Goal: Book appointment/travel/reservation

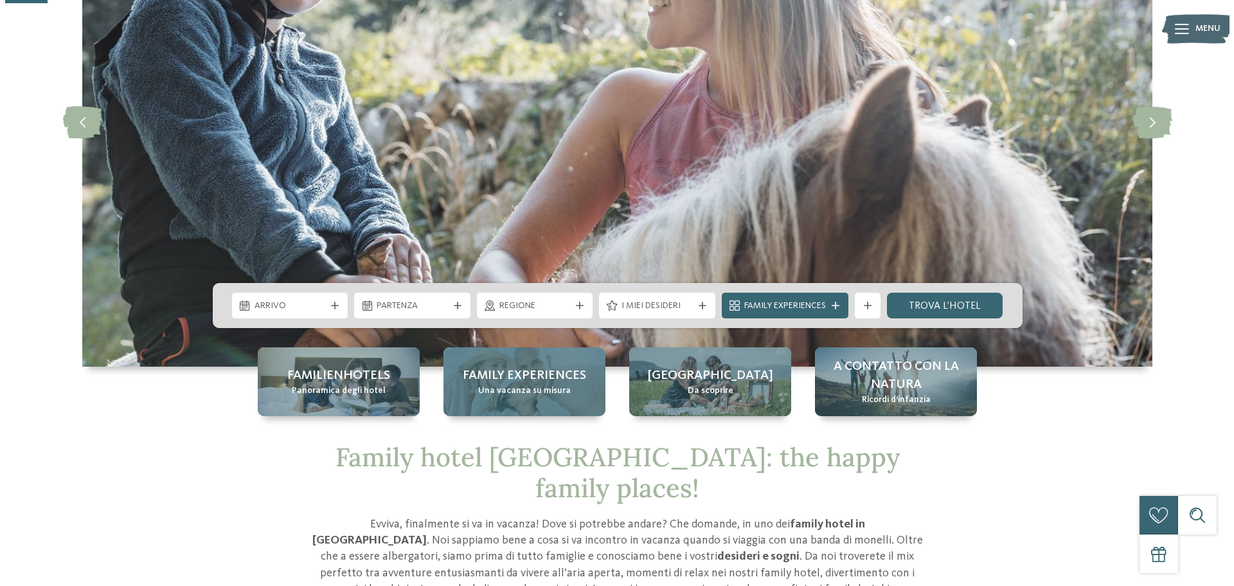
scroll to position [193, 0]
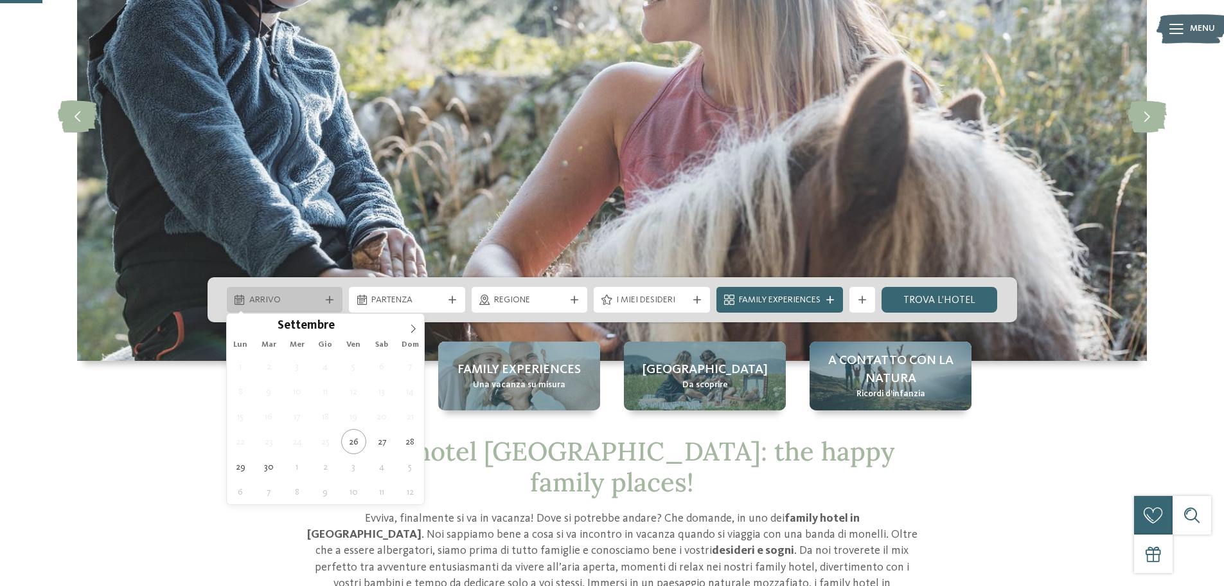
click at [328, 299] on icon at bounding box center [330, 300] width 8 height 8
click at [412, 332] on icon at bounding box center [413, 328] width 4 height 8
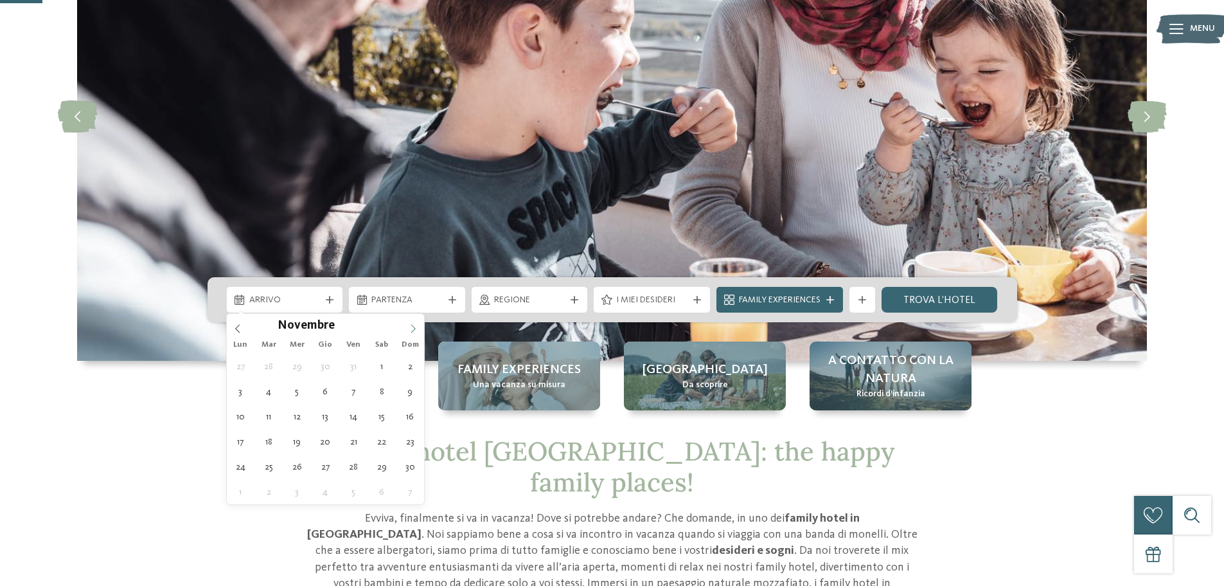
click at [412, 332] on icon at bounding box center [413, 328] width 4 height 8
click at [236, 327] on icon at bounding box center [237, 328] width 9 height 9
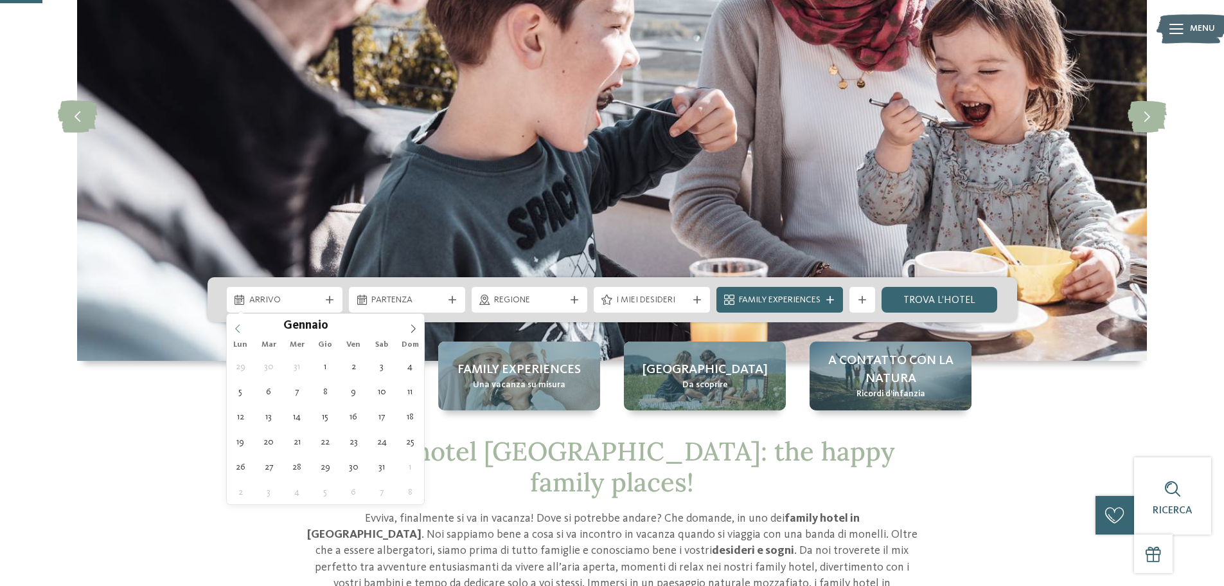
type input "****"
click at [236, 327] on icon at bounding box center [237, 328] width 9 height 9
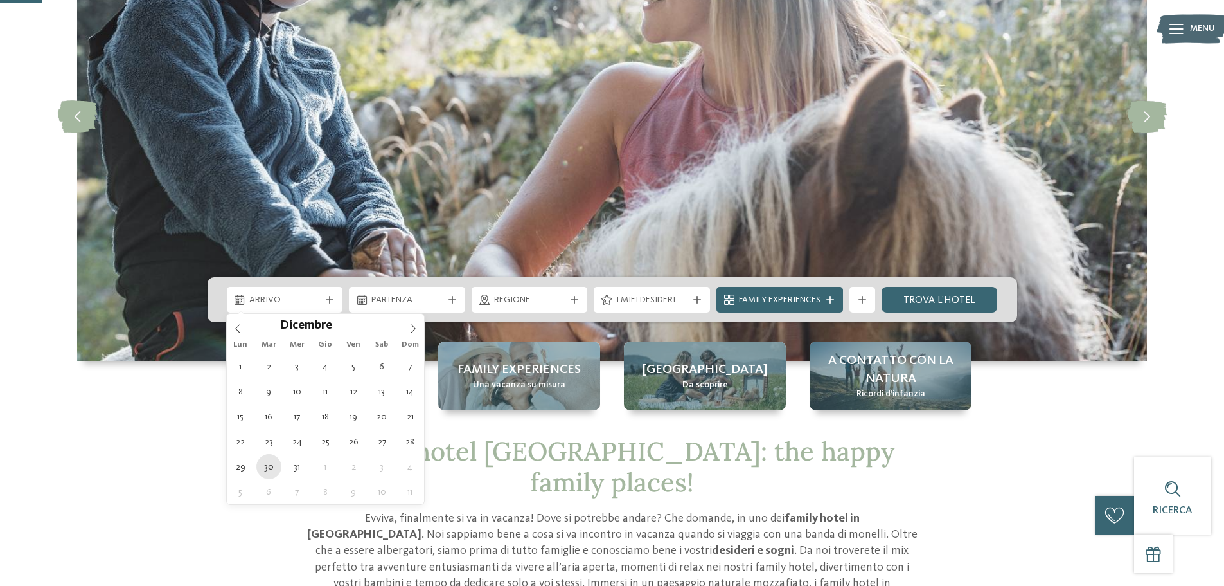
type div "[DATE]"
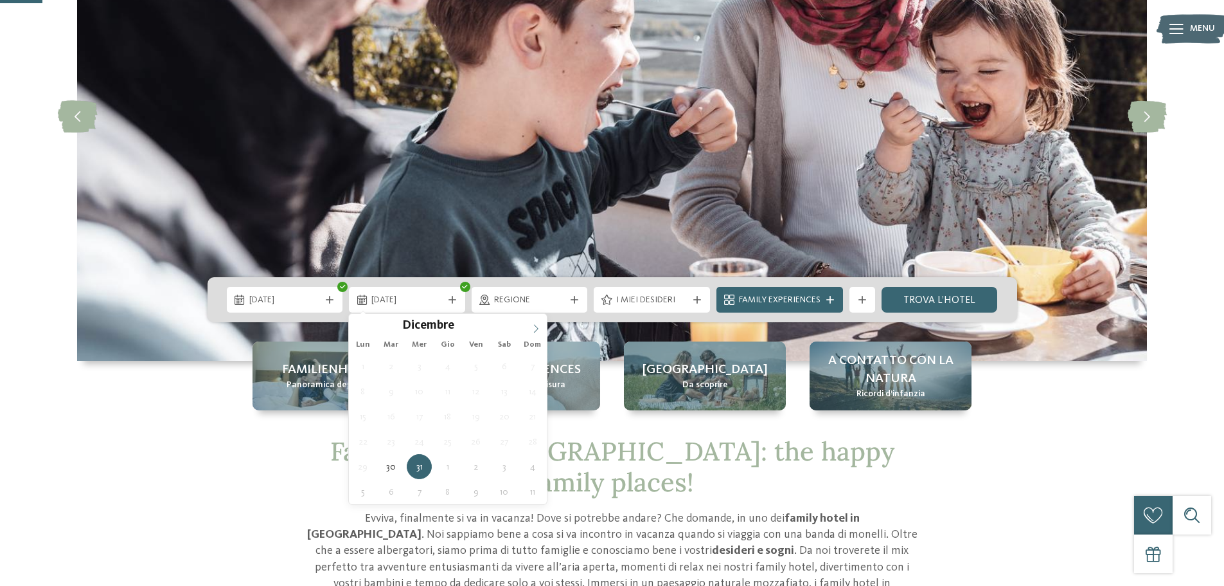
type input "****"
click at [539, 328] on icon at bounding box center [536, 328] width 9 height 9
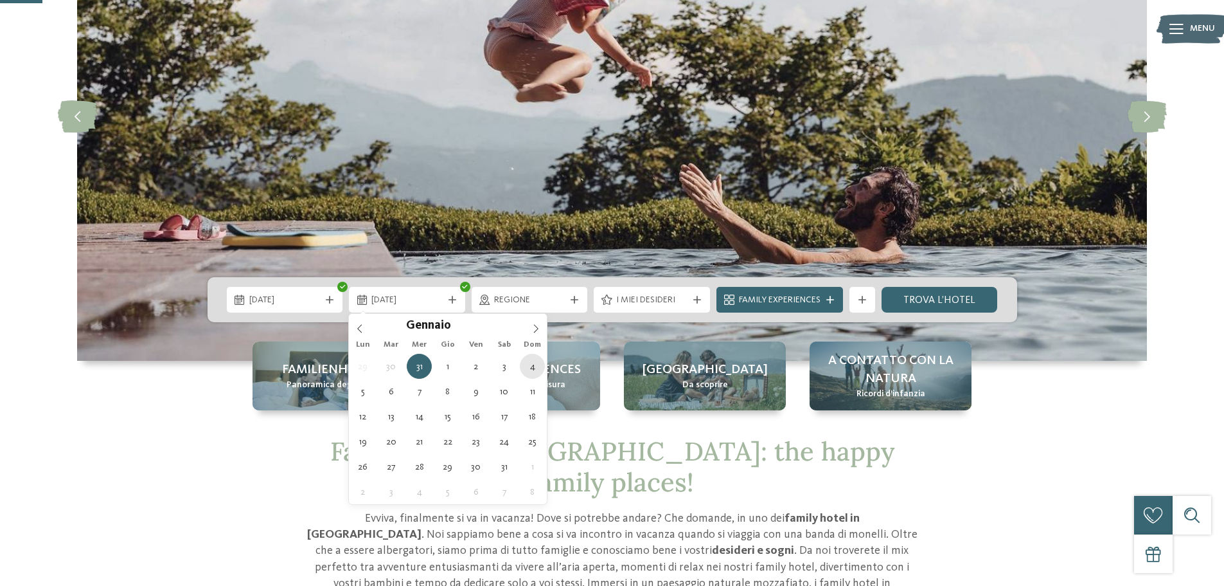
type div "[DATE]"
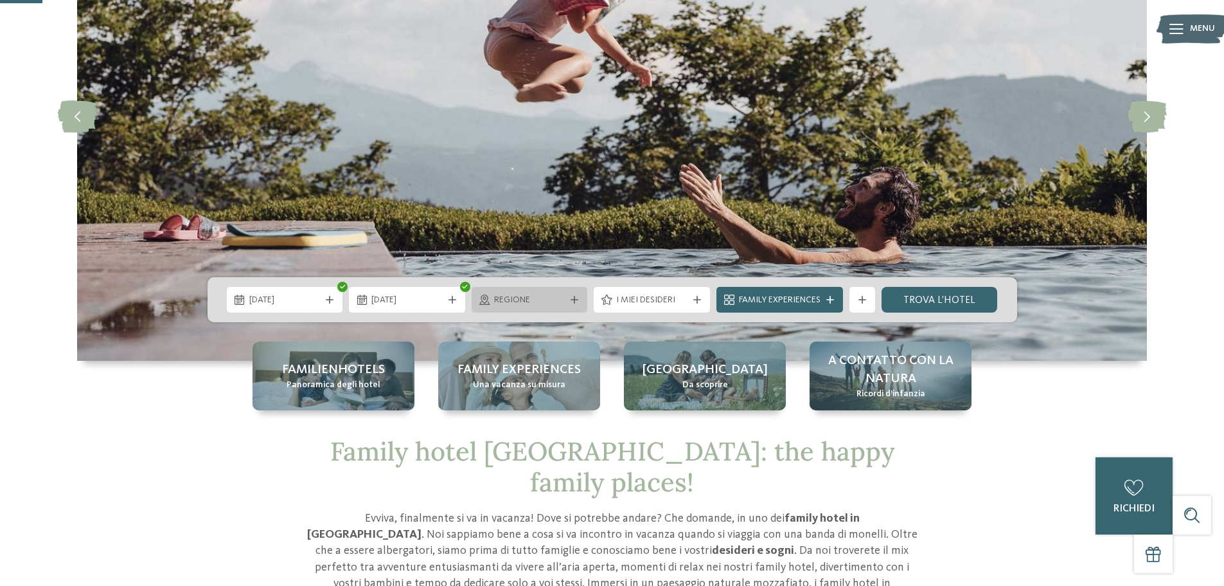
click at [539, 309] on div "Regione" at bounding box center [530, 300] width 116 height 26
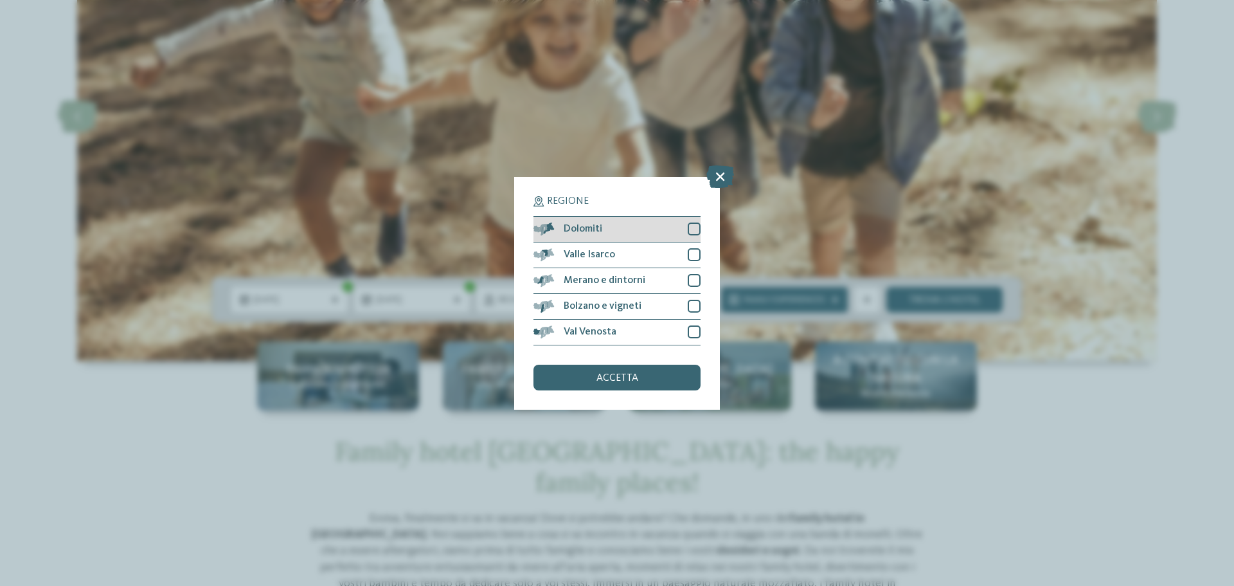
click at [694, 228] on div at bounding box center [694, 228] width 13 height 13
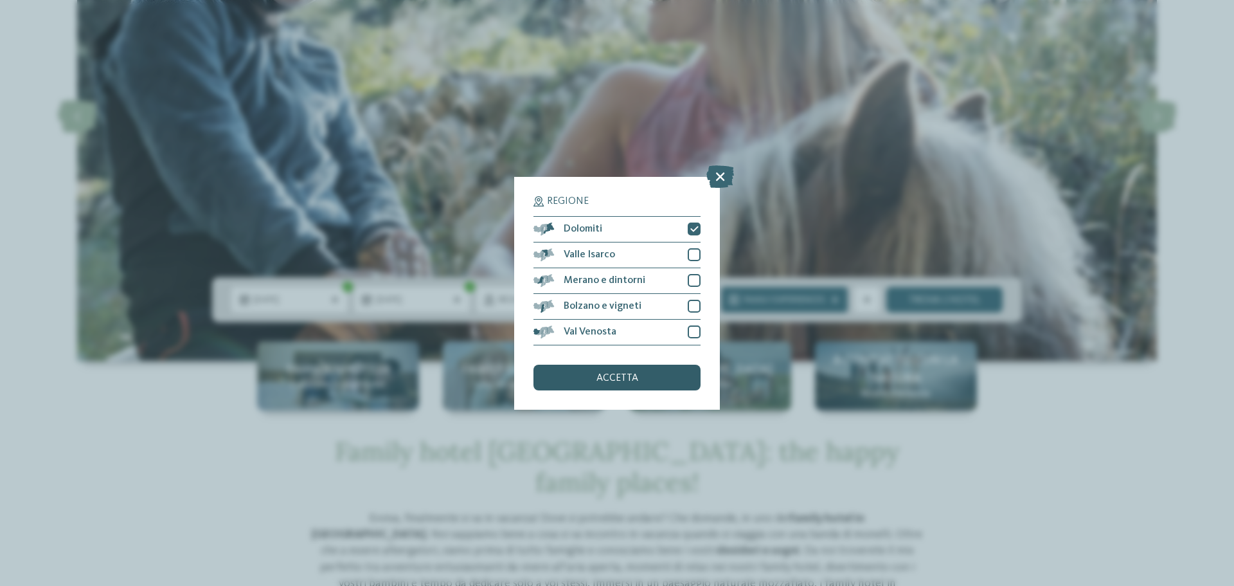
click at [625, 381] on span "accetta" at bounding box center [617, 378] width 42 height 10
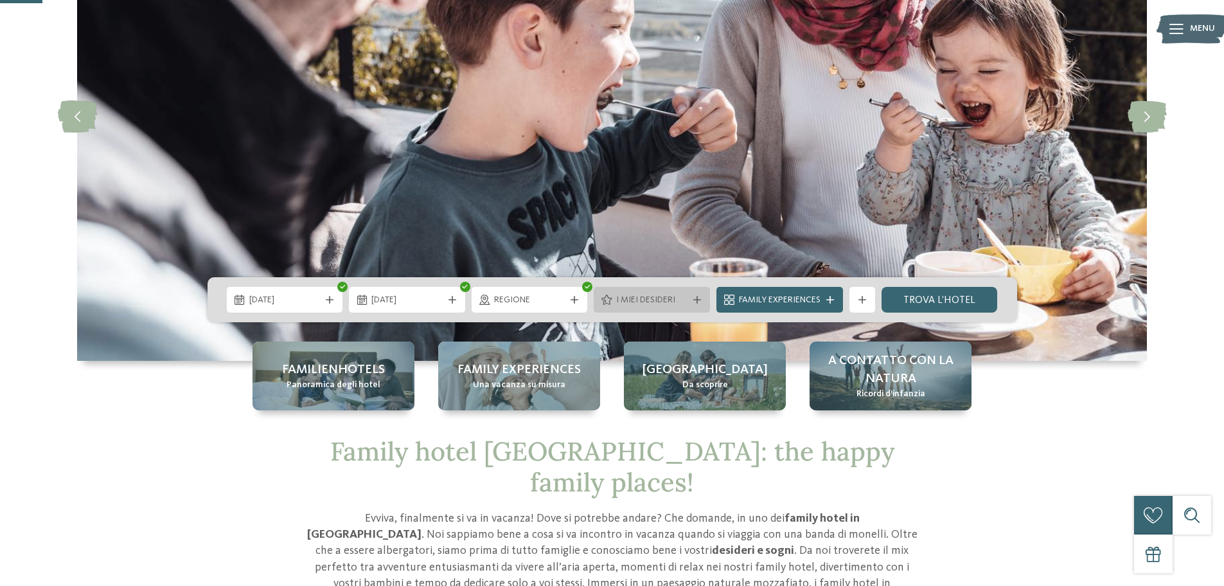
click at [679, 301] on span "I miei desideri" at bounding box center [651, 300] width 71 height 13
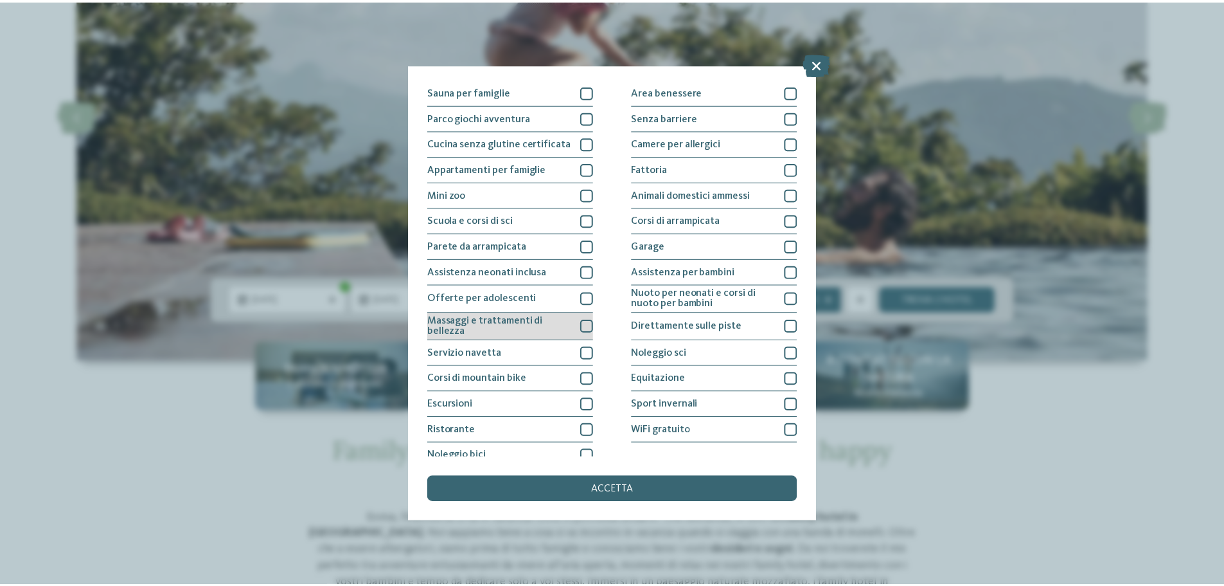
scroll to position [90, 0]
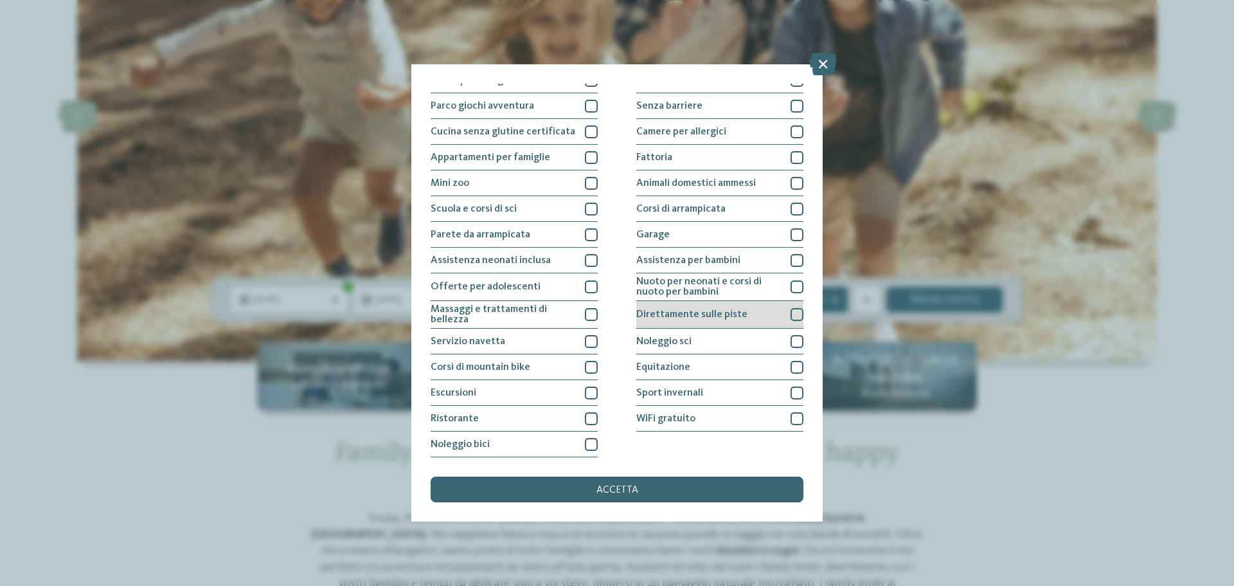
click at [697, 314] on span "Direttamente sulle piste" at bounding box center [691, 314] width 111 height 10
click at [590, 486] on div "accetta" at bounding box center [617, 489] width 373 height 26
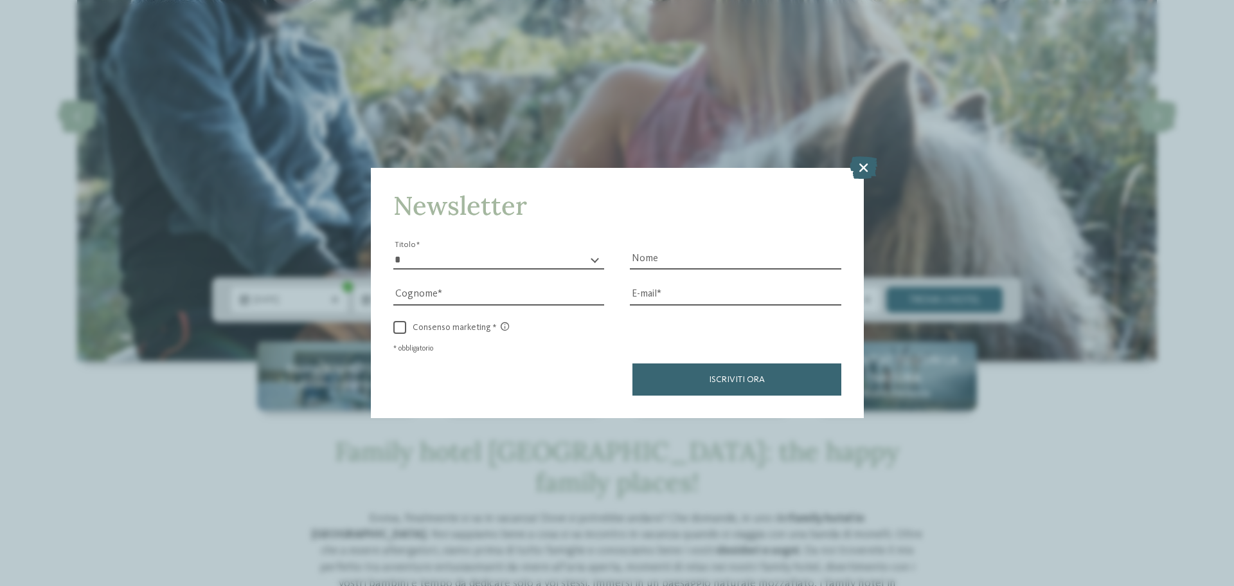
click at [866, 168] on icon at bounding box center [864, 167] width 28 height 22
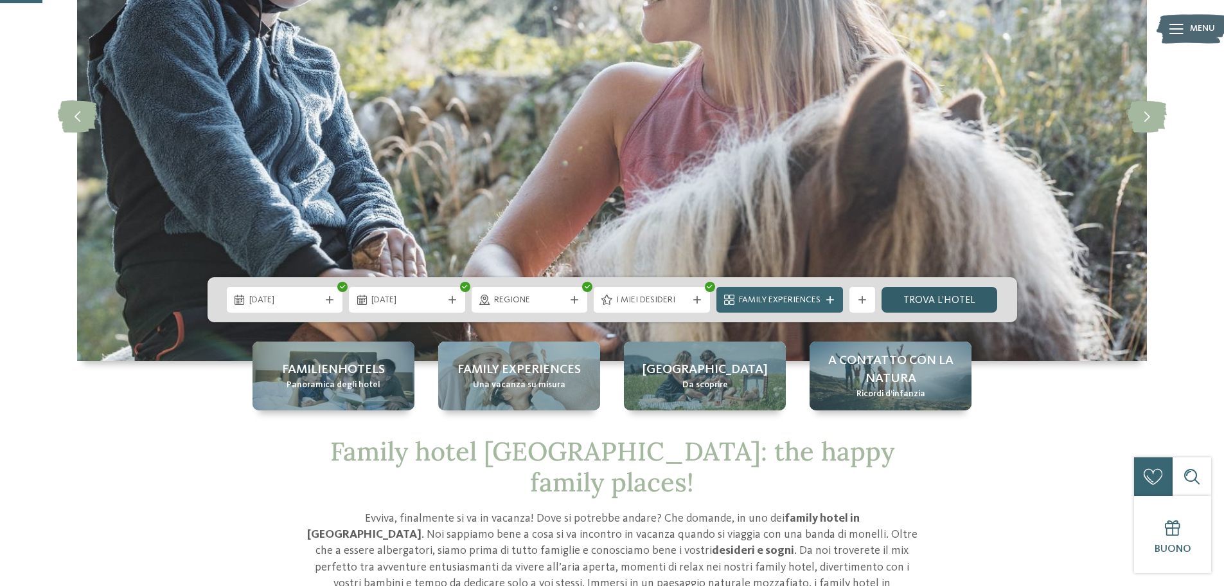
click at [936, 306] on link "trova l’hotel" at bounding box center [940, 300] width 116 height 26
